Goal: Transaction & Acquisition: Obtain resource

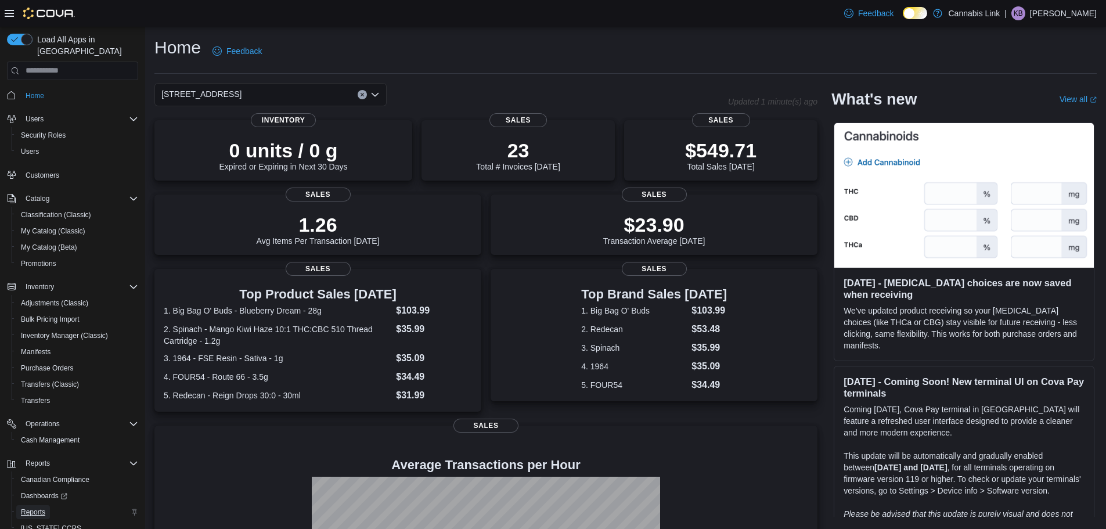
click at [28, 507] on span "Reports" at bounding box center [33, 511] width 24 height 9
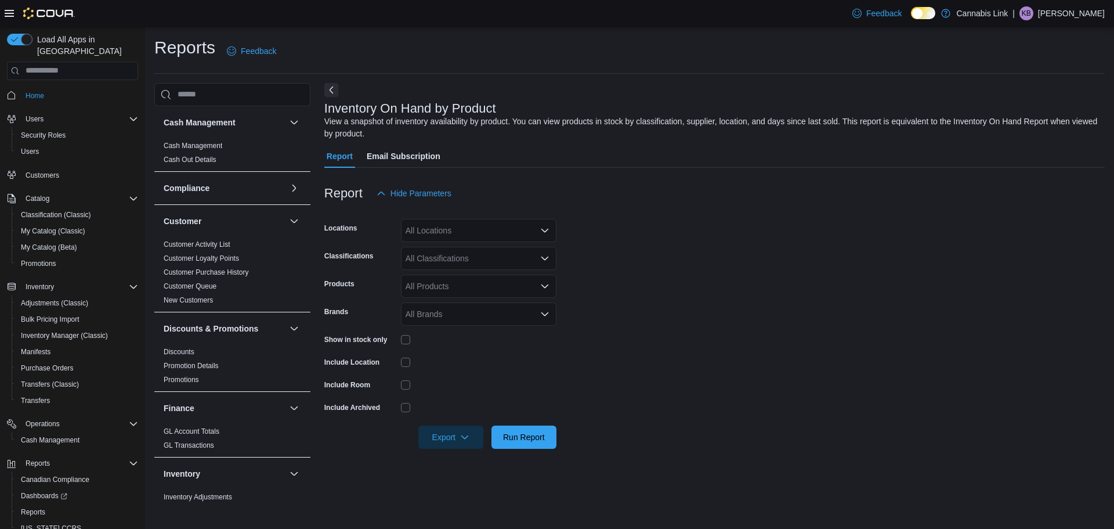
click at [472, 230] on div "All Locations" at bounding box center [479, 230] width 156 height 23
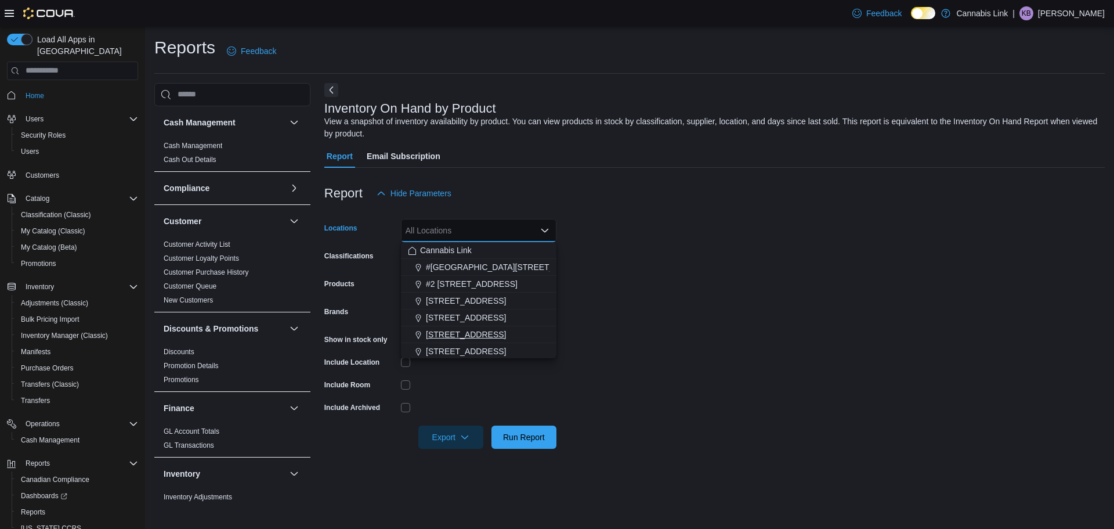
click at [475, 327] on button "[STREET_ADDRESS]" at bounding box center [479, 334] width 156 height 17
click at [698, 329] on form "Locations [STREET_ADDRESS] Selected. [STREET_ADDRESS]. Press Backspace to delet…" at bounding box center [714, 327] width 781 height 244
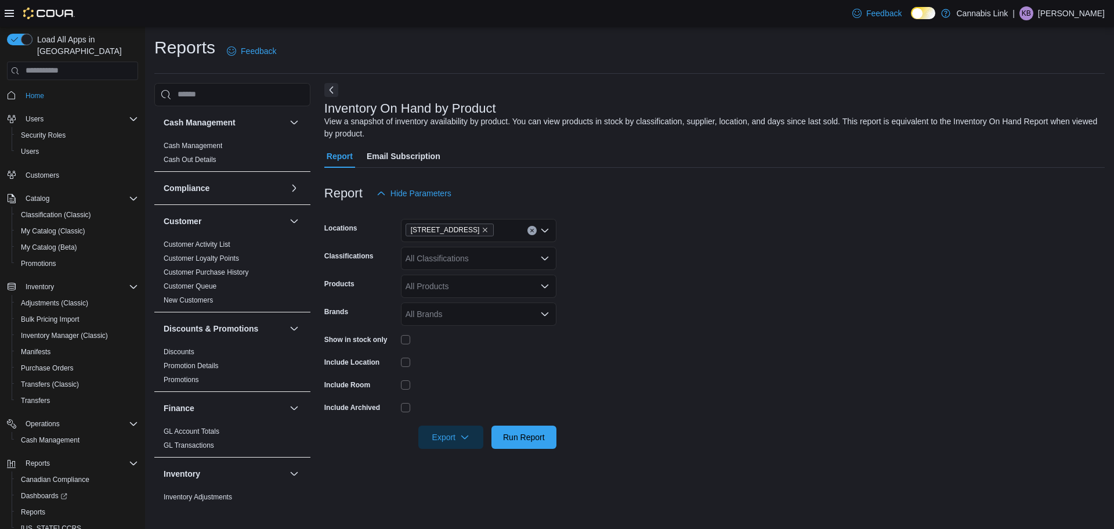
click at [411, 340] on div at bounding box center [479, 339] width 156 height 9
click at [465, 438] on icon "button" at bounding box center [464, 436] width 9 height 9
click at [467, 374] on button "Export to Excel" at bounding box center [453, 367] width 66 height 23
click at [53, 435] on span "Cash Management" at bounding box center [50, 439] width 59 height 9
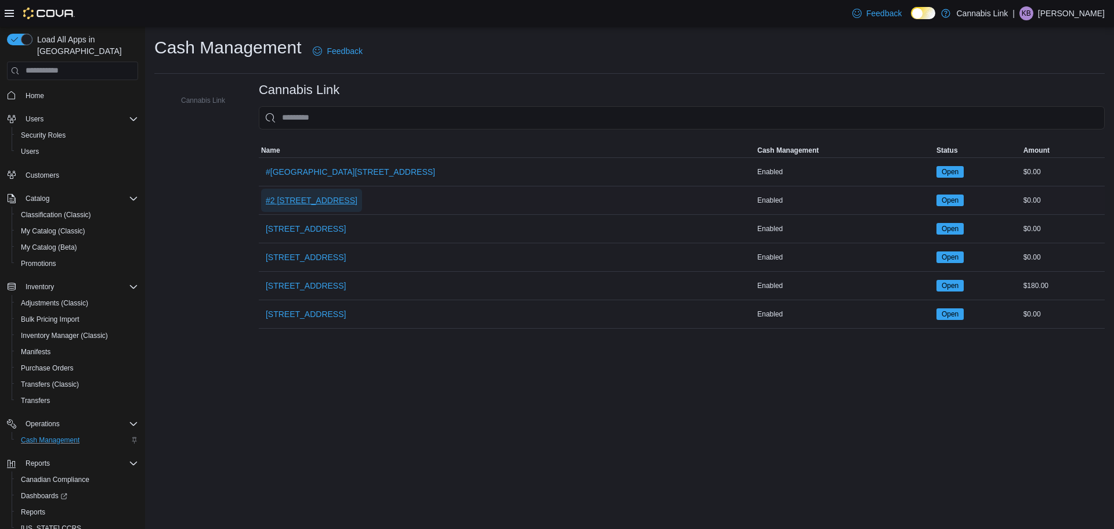
click at [308, 211] on span "#2 [STREET_ADDRESS]" at bounding box center [312, 200] width 92 height 23
